Goal: Task Accomplishment & Management: Manage account settings

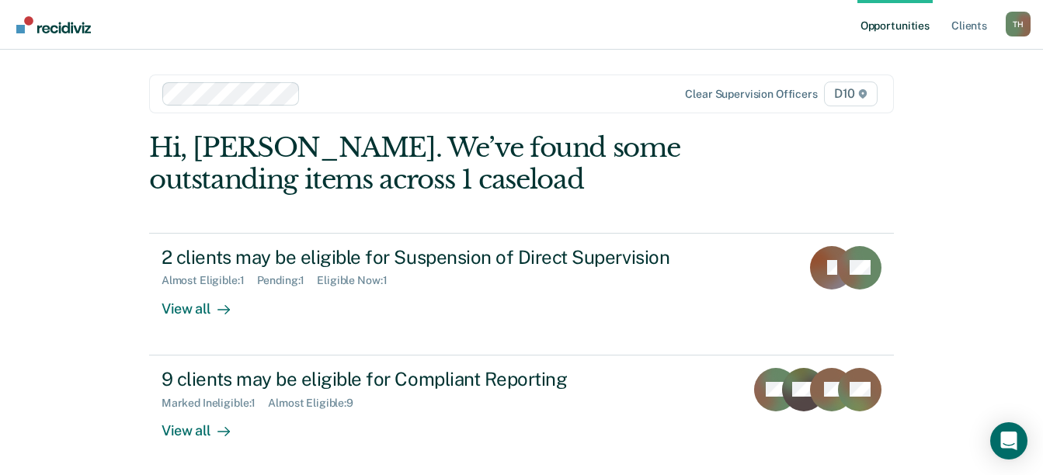
scroll to position [2, 0]
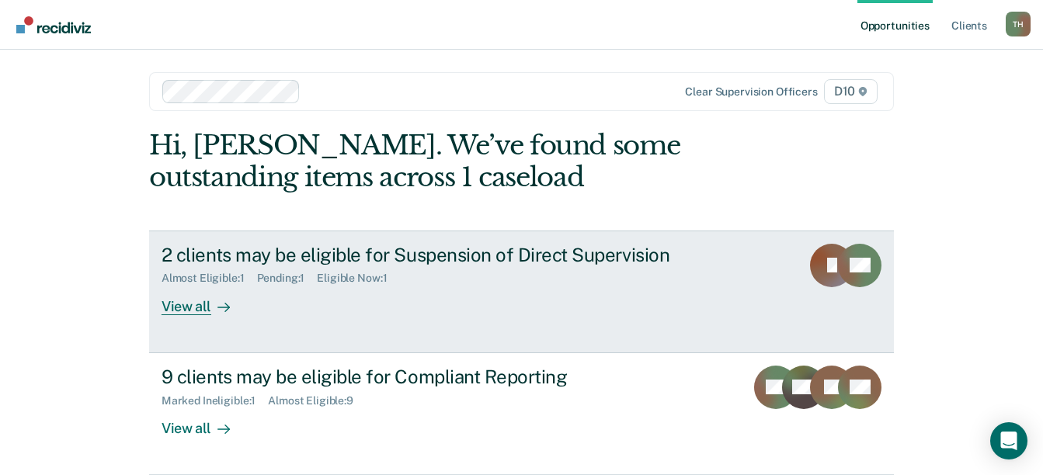
click at [192, 305] on div "View all" at bounding box center [205, 300] width 87 height 30
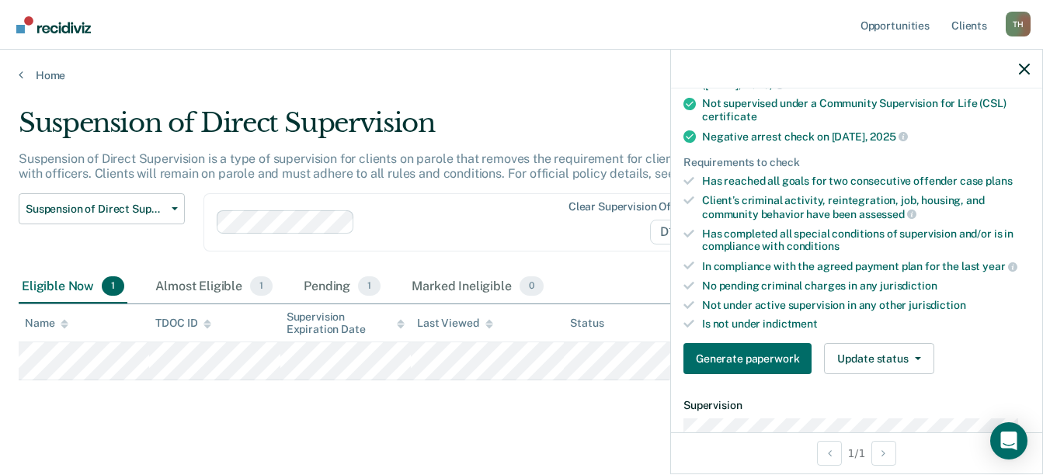
scroll to position [388, 0]
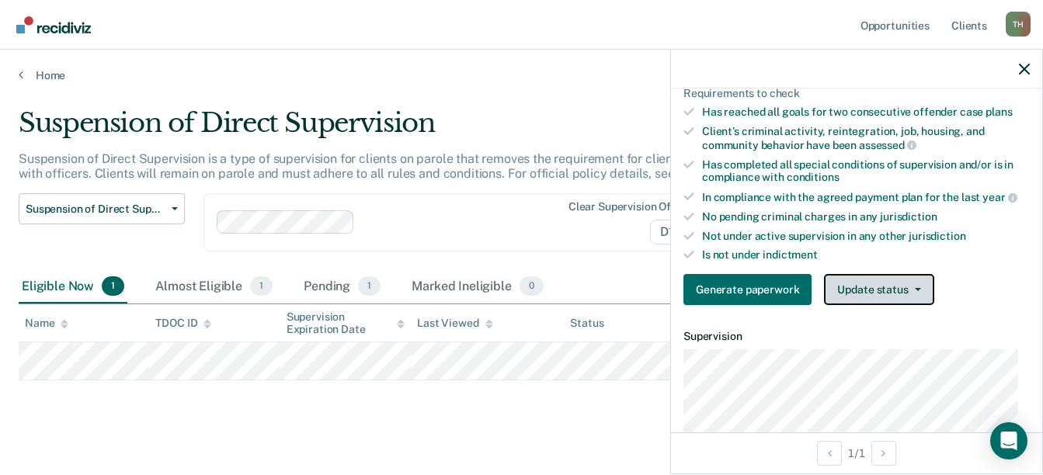
click at [856, 285] on button "Update status" at bounding box center [879, 289] width 110 height 31
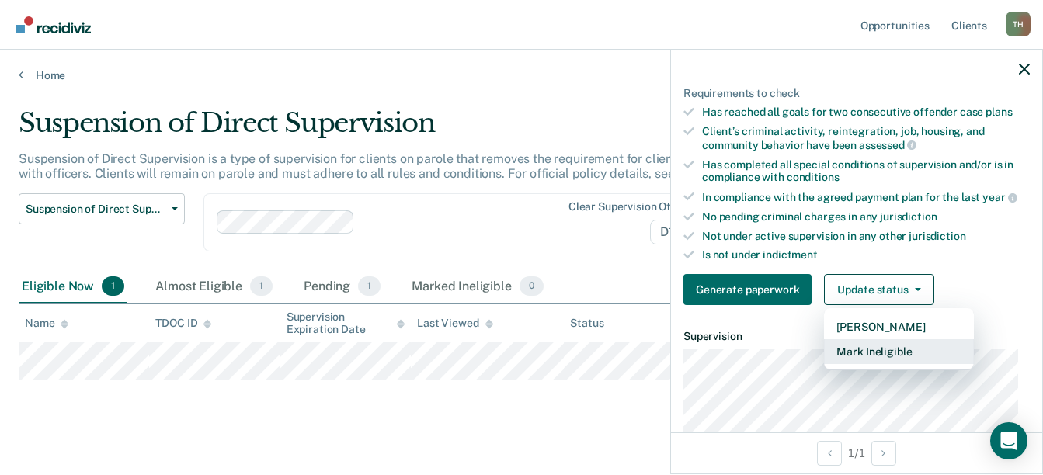
click at [868, 350] on button "Mark Ineligible" at bounding box center [899, 351] width 150 height 25
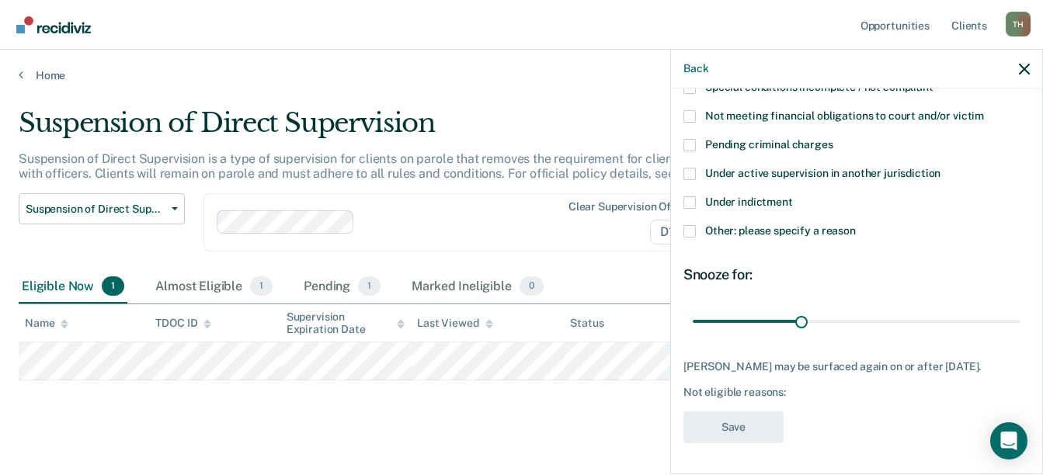
scroll to position [194, 0]
drag, startPoint x: 796, startPoint y: 309, endPoint x: 1030, endPoint y: 316, distance: 233.9
type input "90"
click at [1021, 316] on input "range" at bounding box center [857, 321] width 328 height 27
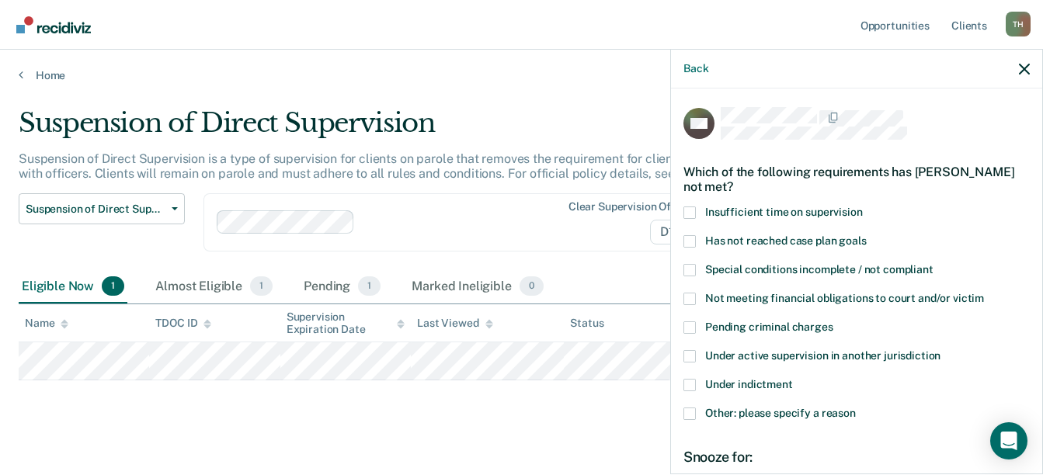
click at [691, 298] on span at bounding box center [690, 299] width 12 height 12
click at [984, 293] on input "Not meeting financial obligations to court and/or victim" at bounding box center [984, 293] width 0 height 0
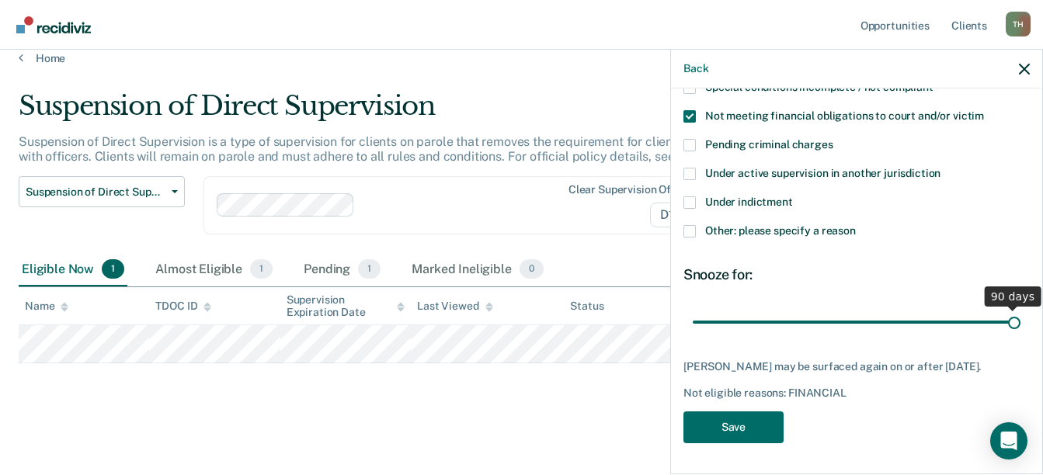
scroll to position [194, 0]
click at [752, 420] on button "Save" at bounding box center [734, 428] width 100 height 32
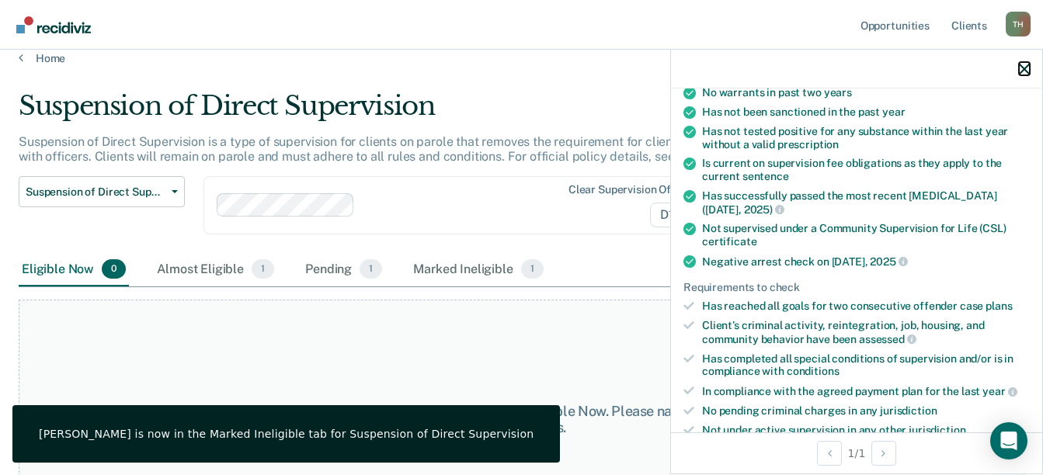
click at [1022, 70] on icon "button" at bounding box center [1024, 69] width 11 height 11
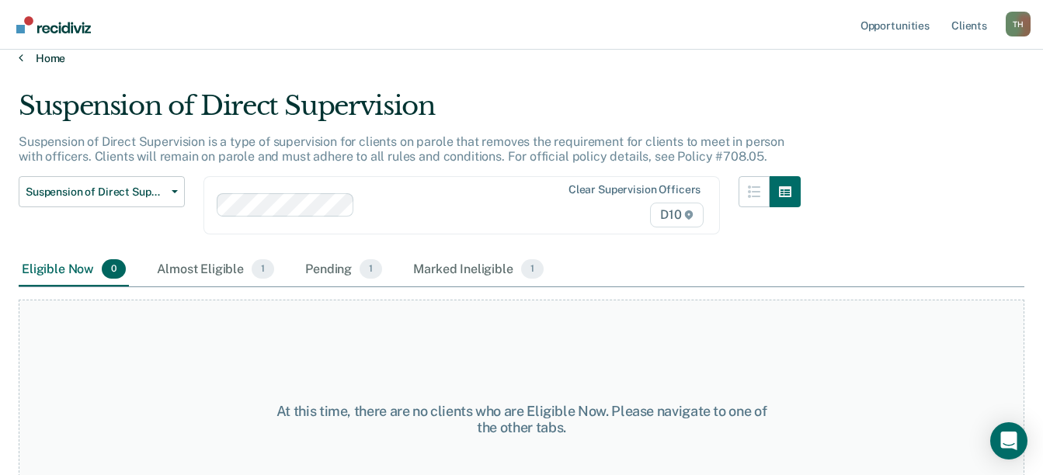
click at [37, 61] on link "Home" at bounding box center [522, 58] width 1006 height 14
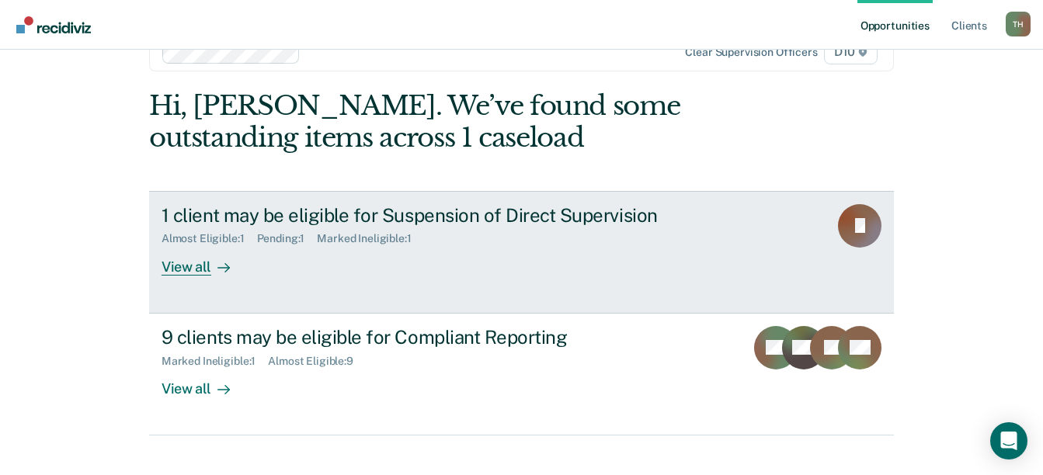
scroll to position [64, 0]
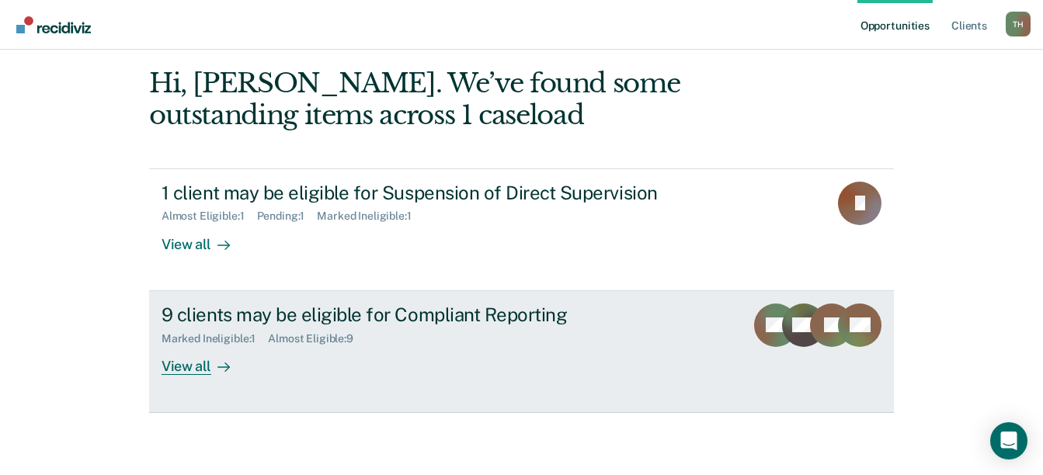
click at [394, 311] on div "9 clients may be eligible for Compliant Reporting" at bounding box center [434, 315] width 545 height 23
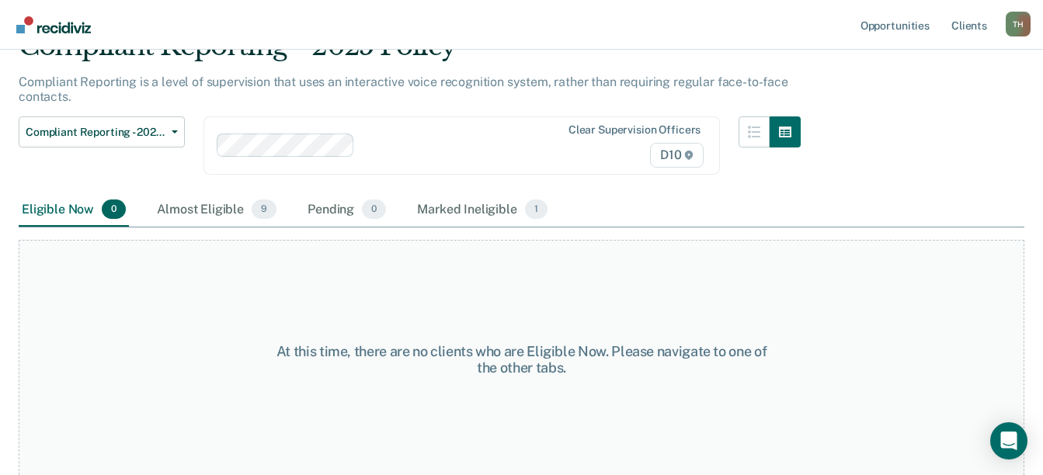
scroll to position [81, 0]
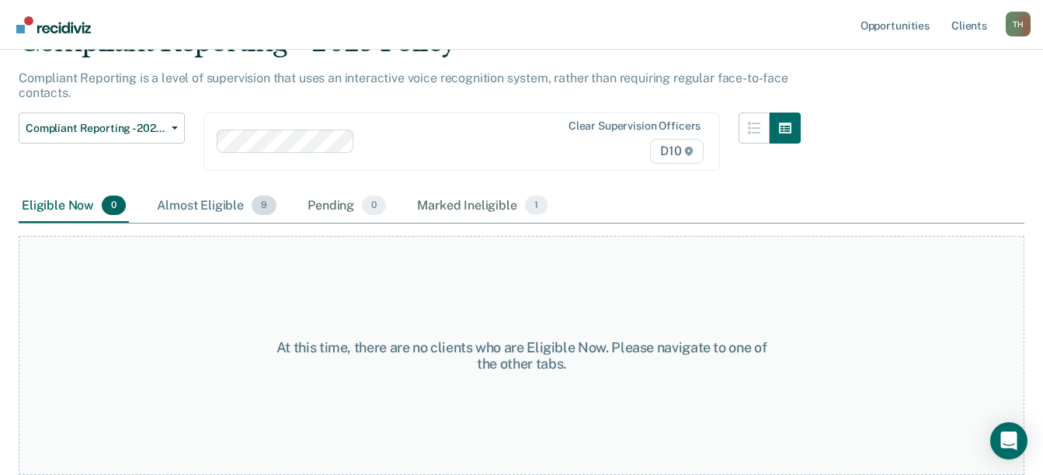
click at [227, 202] on div "Almost Eligible 9" at bounding box center [217, 207] width 126 height 34
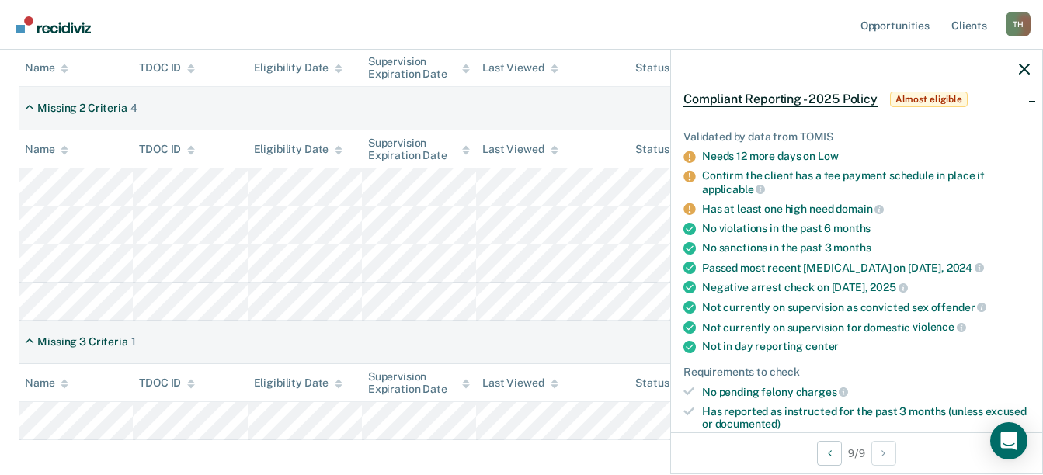
scroll to position [451, 0]
click at [1022, 69] on icon "button" at bounding box center [1024, 69] width 11 height 11
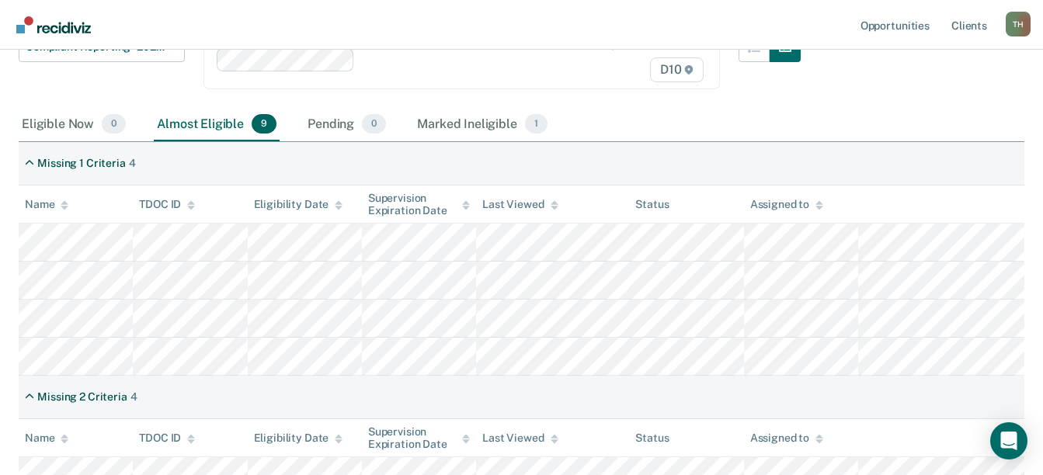
scroll to position [0, 0]
